Goal: Check status

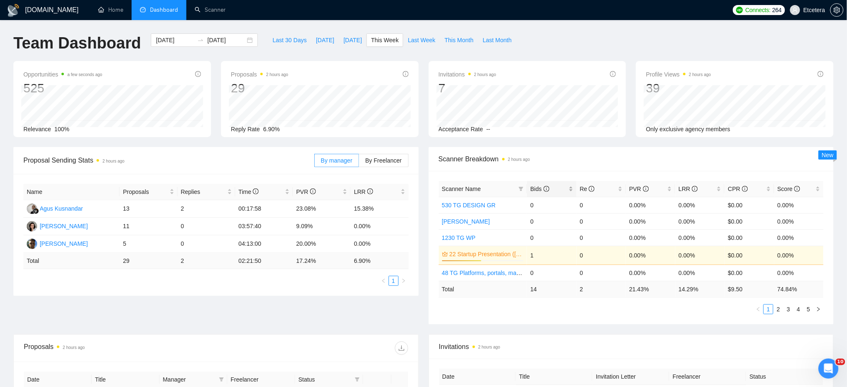
click at [570, 190] on div "Bids" at bounding box center [552, 188] width 43 height 9
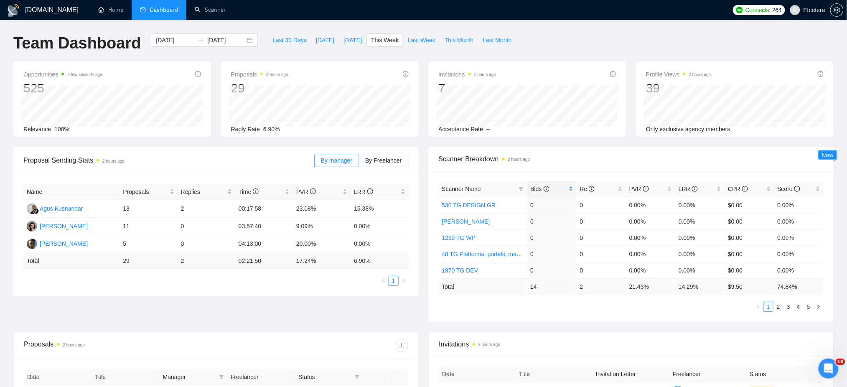
click at [570, 188] on div "Bids" at bounding box center [552, 188] width 43 height 9
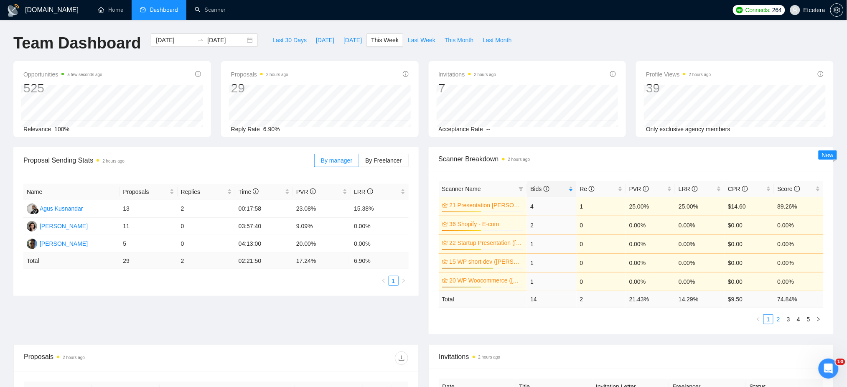
click at [780, 320] on link "2" at bounding box center [778, 319] width 9 height 9
click at [788, 321] on link "3" at bounding box center [788, 319] width 9 height 9
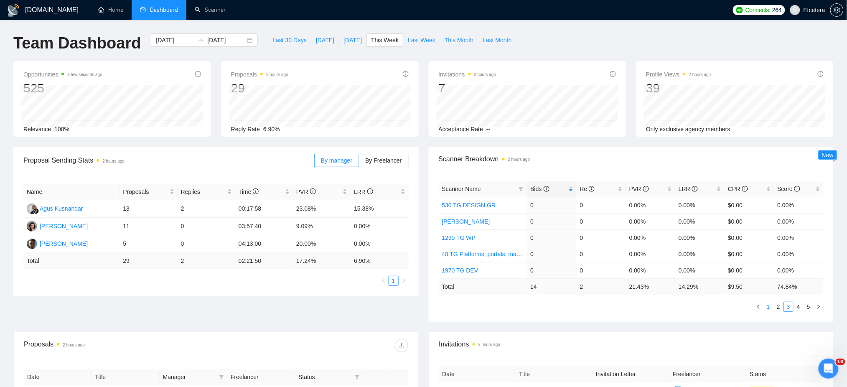
click at [768, 308] on link "1" at bounding box center [768, 306] width 9 height 9
